Goal: Information Seeking & Learning: Learn about a topic

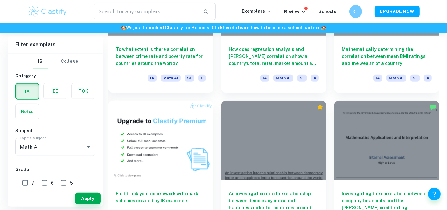
scroll to position [0, 111]
click at [292, 52] on h6 "How does regression analysis and [PERSON_NAME] correlation show a country’s tot…" at bounding box center [274, 54] width 90 height 21
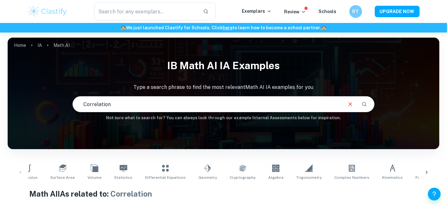
scroll to position [232, 0]
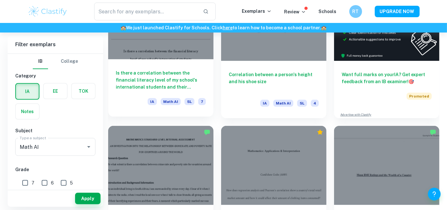
click at [164, 63] on div "Is there a correlation between the financial literacy level of my school's inte…" at bounding box center [160, 87] width 105 height 57
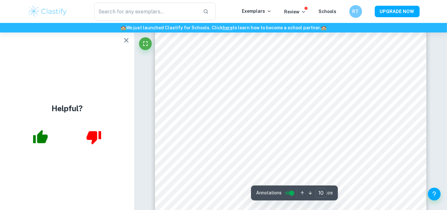
scroll to position [3324, 0]
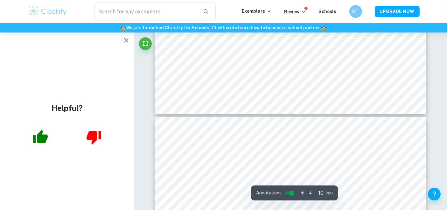
type input "11"
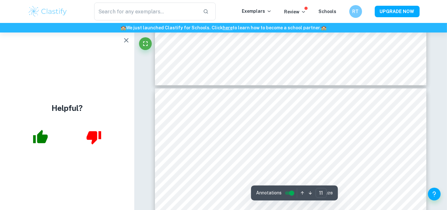
scroll to position [3550, 0]
